Goal: Find specific fact: Find specific fact

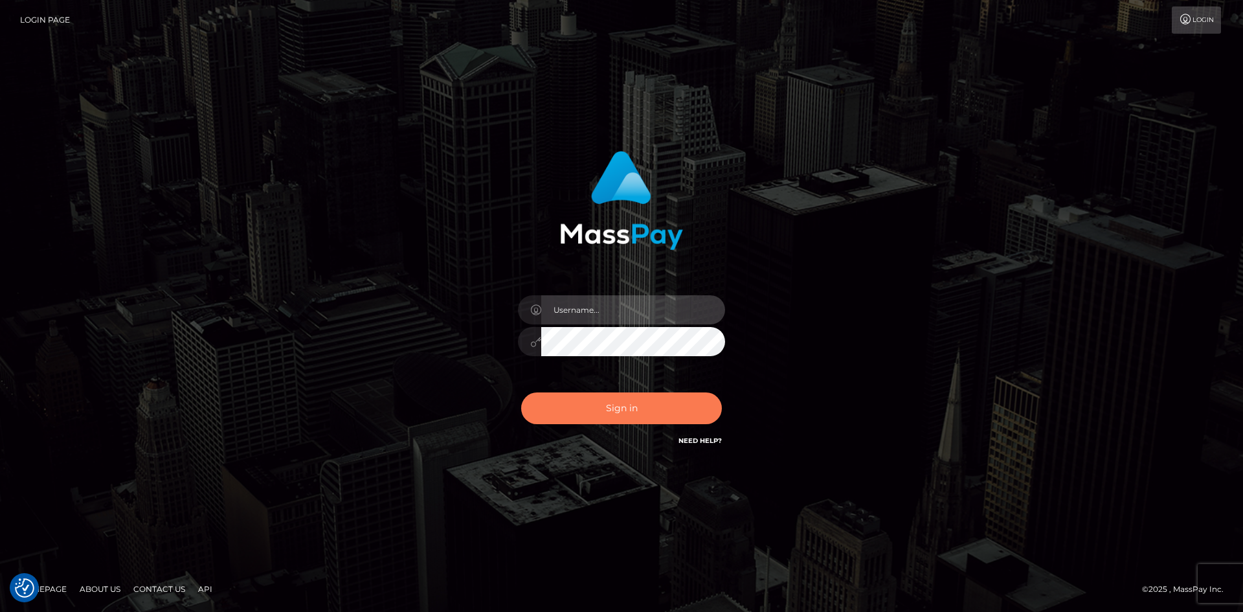
type input "Christine.ace"
click at [596, 414] on button "Sign in" at bounding box center [621, 408] width 201 height 32
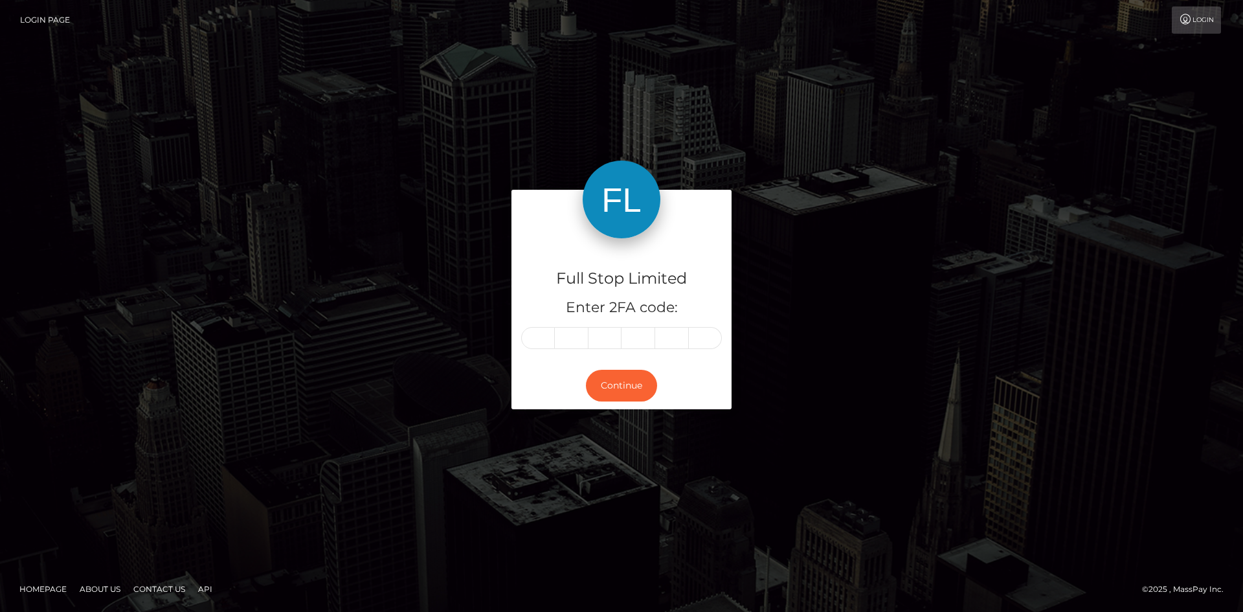
click at [539, 338] on input "text" at bounding box center [538, 338] width 34 height 22
type input "3"
type input "9"
type input "5"
type input "9"
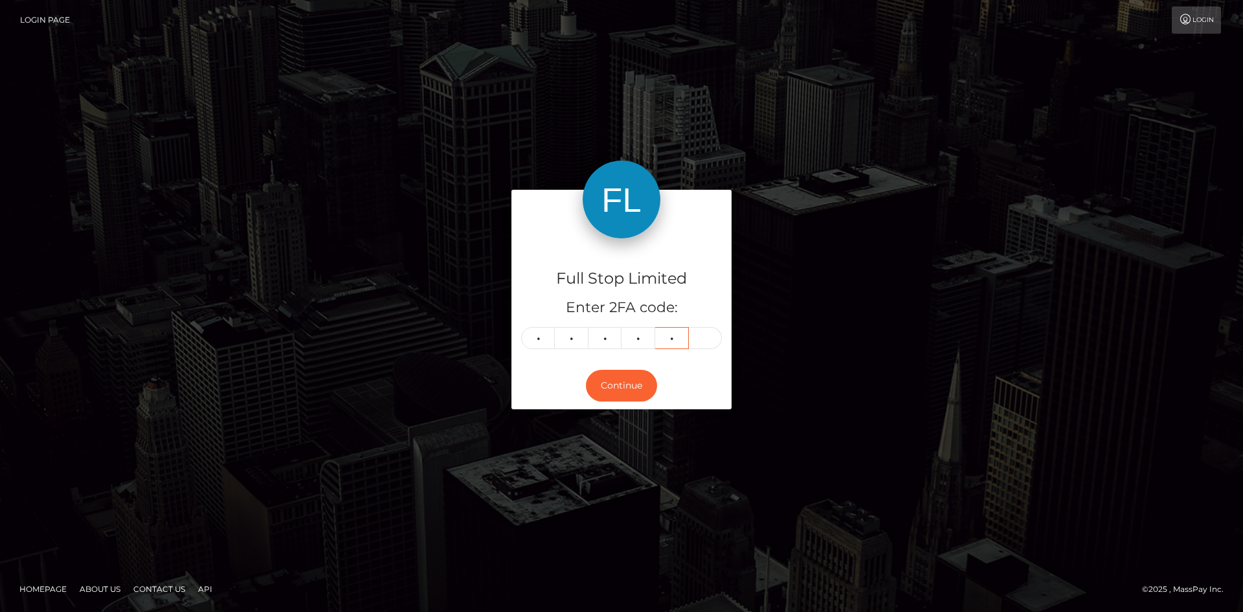
type input "8"
type input "6"
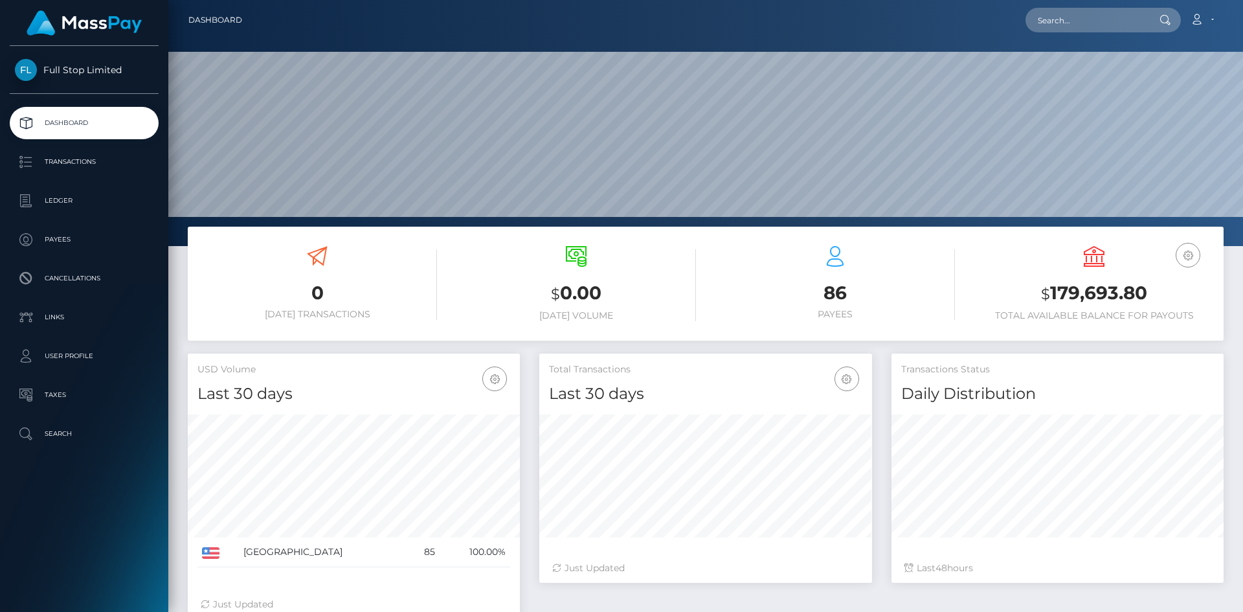
scroll to position [230, 333]
drag, startPoint x: 1050, startPoint y: 293, endPoint x: 1140, endPoint y: 289, distance: 90.1
click at [1140, 289] on h3 "$ 179,693.80" at bounding box center [1094, 293] width 240 height 27
click at [1150, 290] on h3 "$ 179,693.80" at bounding box center [1094, 293] width 240 height 27
drag, startPoint x: 1147, startPoint y: 290, endPoint x: 1052, endPoint y: 291, distance: 94.5
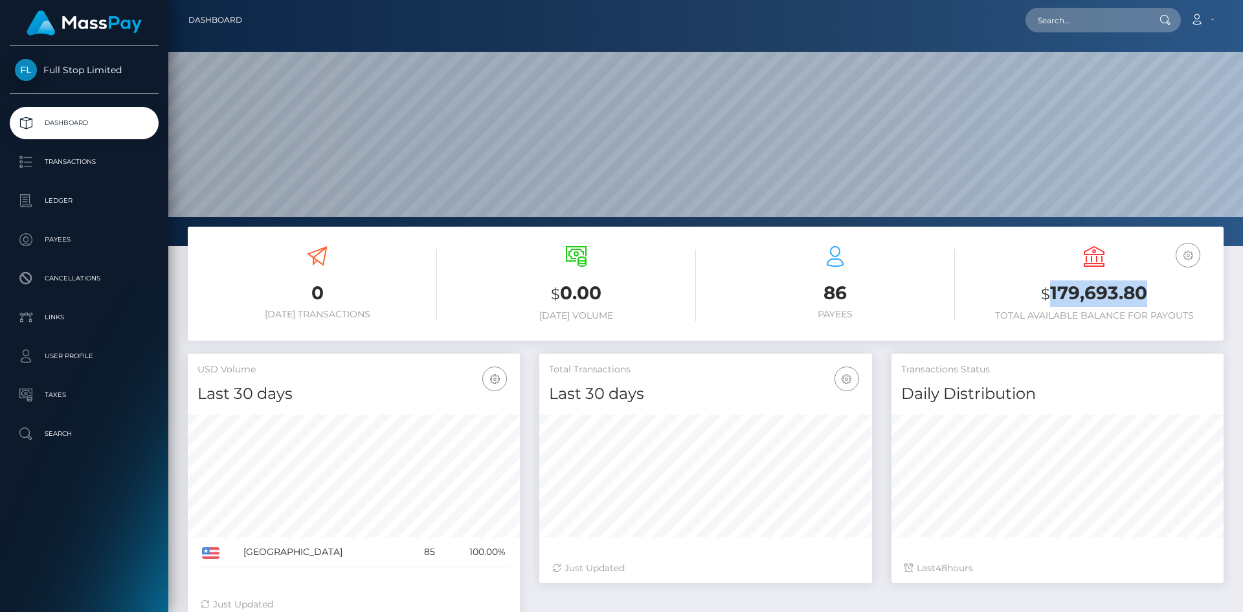
click at [1052, 291] on h3 "$ 179,693.80" at bounding box center [1094, 293] width 240 height 27
copy h3 "179,693.80"
drag, startPoint x: 1099, startPoint y: 297, endPoint x: 1130, endPoint y: 304, distance: 31.3
click at [1099, 297] on h3 "$ 179,693.80" at bounding box center [1094, 293] width 240 height 27
drag, startPoint x: 1151, startPoint y: 290, endPoint x: 1053, endPoint y: 286, distance: 97.9
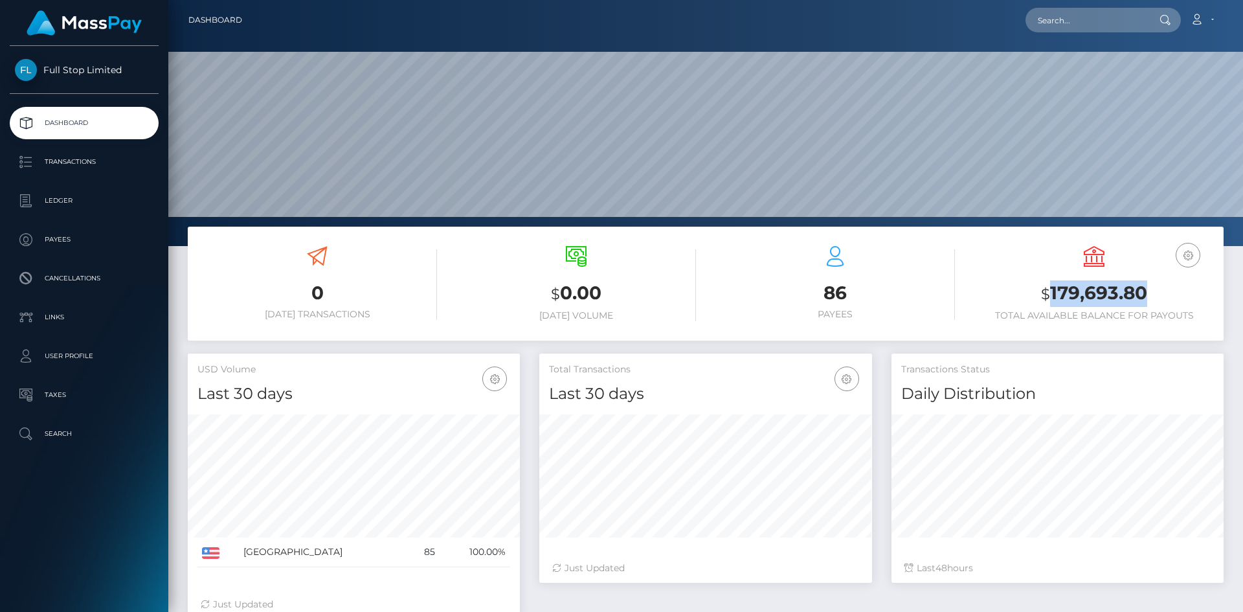
click at [1053, 286] on h3 "$ 179,693.80" at bounding box center [1094, 293] width 240 height 27
copy h3 "179,693.80"
